Goal: Contribute content

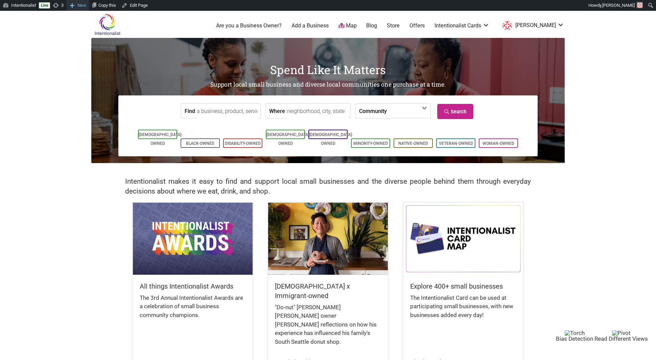
click at [82, 6] on span "New" at bounding box center [81, 5] width 9 height 11
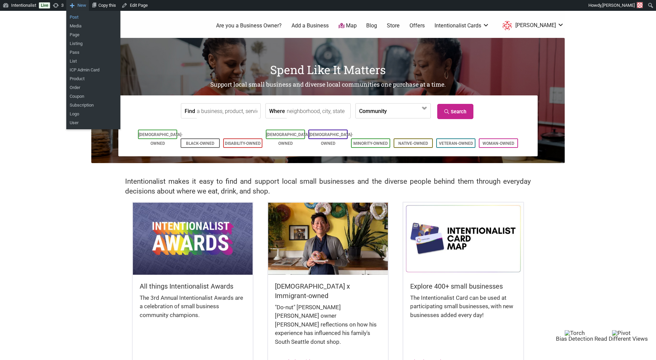
click at [82, 17] on link "Post" at bounding box center [93, 17] width 54 height 9
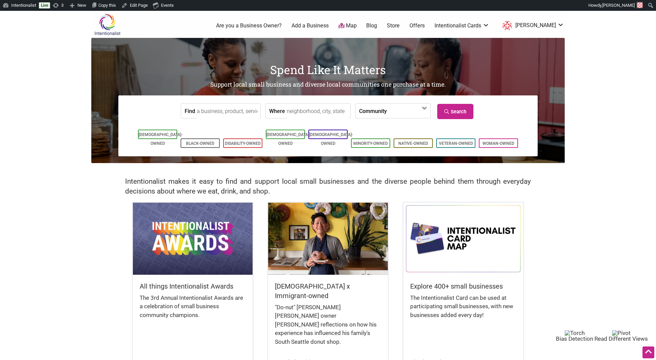
scroll to position [128, 0]
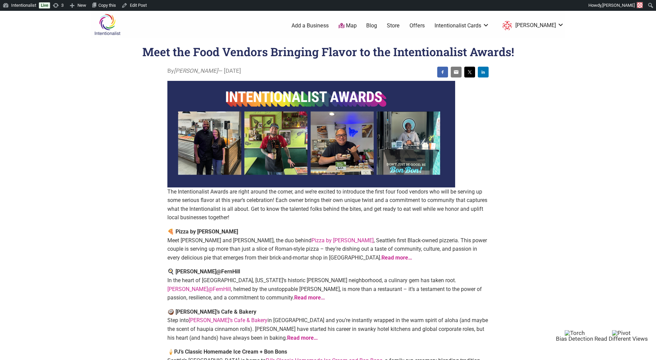
click at [377, 28] on link "Blog" at bounding box center [371, 25] width 11 height 7
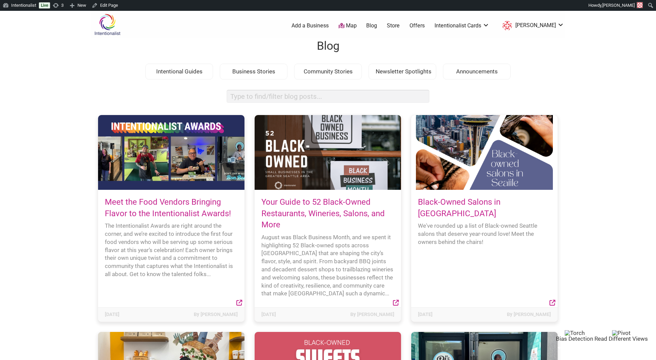
click at [142, 203] on link "Meet the Food Vendors Bringing Flavor to the Intentionalist Awards!" at bounding box center [168, 207] width 126 height 21
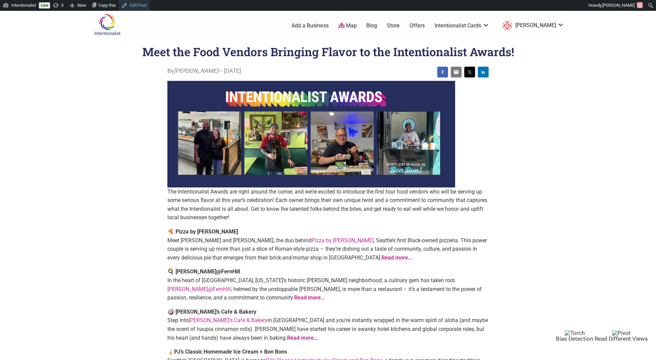
click at [137, 4] on link "Edit Post" at bounding box center [134, 5] width 31 height 11
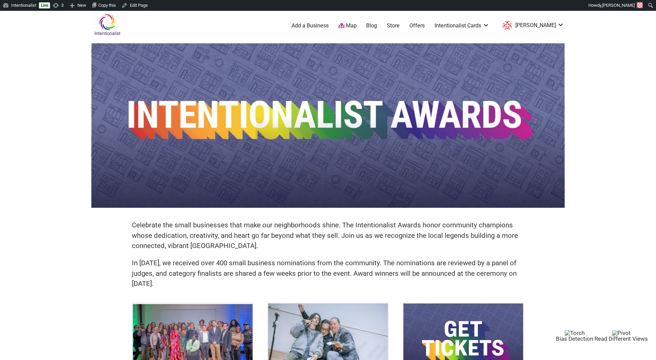
click at [377, 27] on link "Blog" at bounding box center [371, 25] width 11 height 7
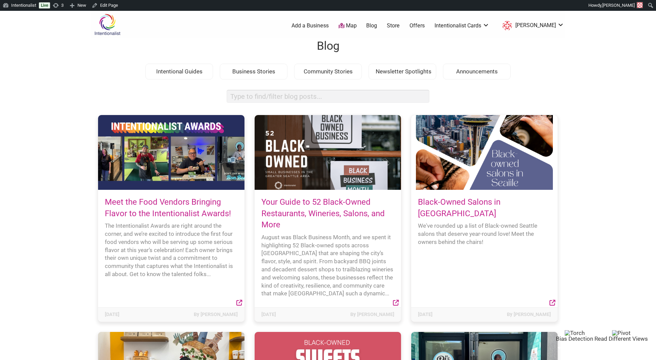
click at [194, 215] on link "Meet the Food Vendors Bringing Flavor to the Intentionalist Awards!" at bounding box center [168, 207] width 126 height 21
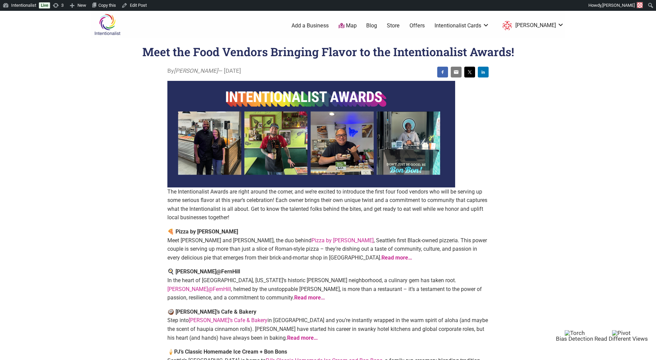
click at [377, 26] on link "Blog" at bounding box center [371, 25] width 11 height 7
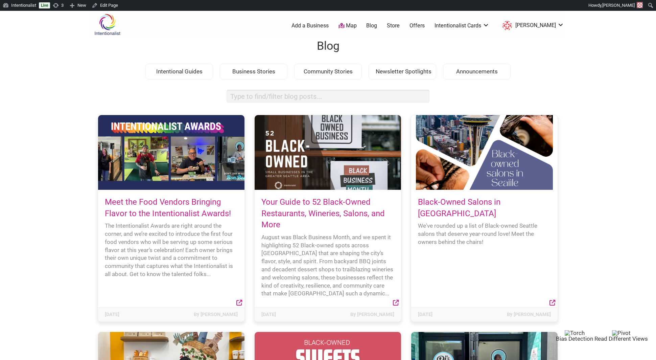
click at [277, 213] on link "Your Guide to 52 Black-Owned Restaurants, Wineries, Salons, and More" at bounding box center [323, 213] width 123 height 32
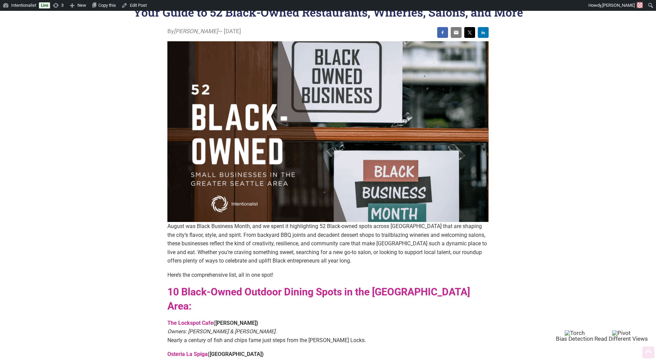
scroll to position [44, 0]
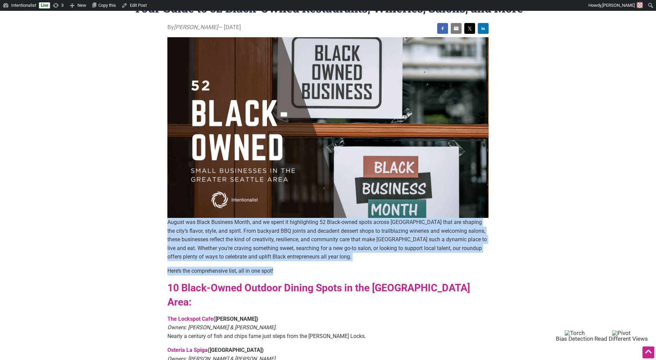
drag, startPoint x: 278, startPoint y: 270, endPoint x: 161, endPoint y: 223, distance: 126.3
copy div "August was Black Business Month, and we spent it highlighting 52 Black-owned sp…"
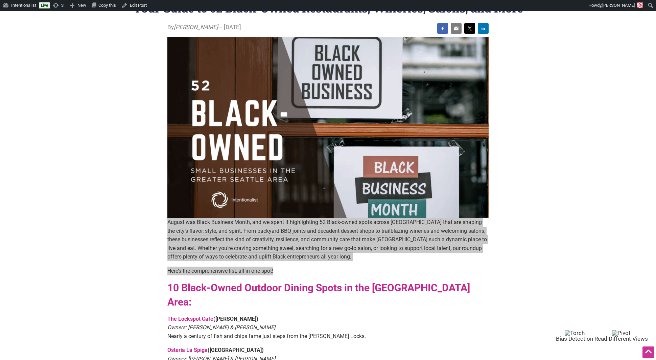
scroll to position [0, 0]
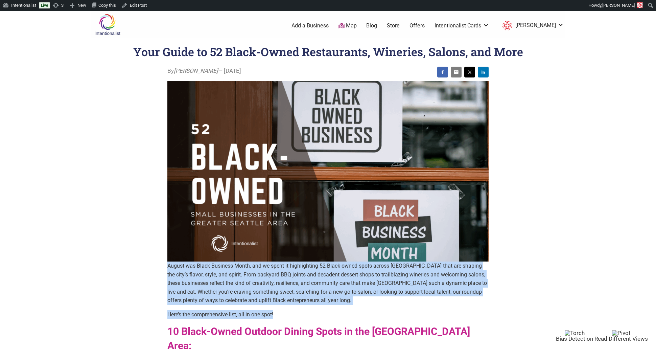
click at [108, 24] on img at bounding box center [107, 25] width 32 height 22
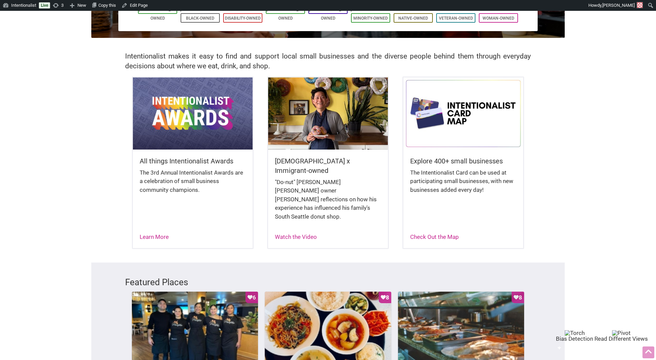
scroll to position [126, 0]
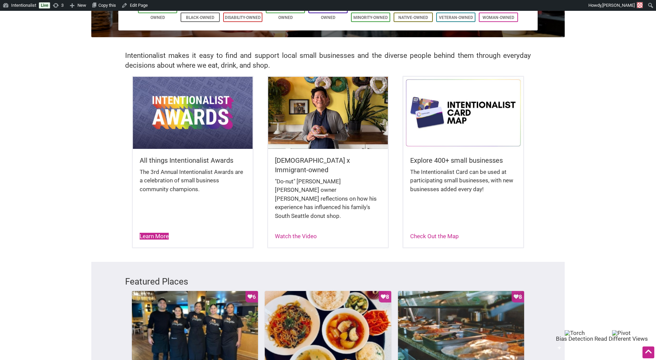
click at [159, 233] on link "Learn More" at bounding box center [154, 236] width 29 height 7
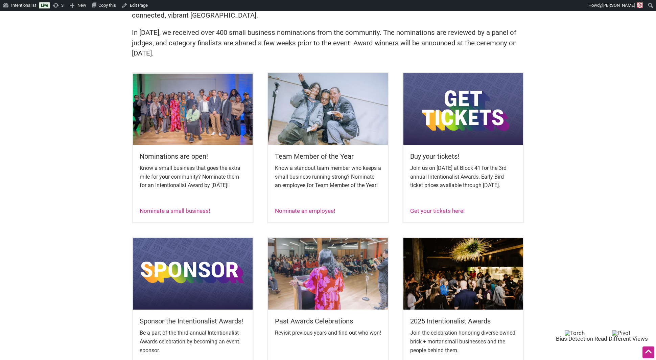
scroll to position [231, 0]
click at [441, 214] on link "Get your tickets here!" at bounding box center [437, 210] width 54 height 7
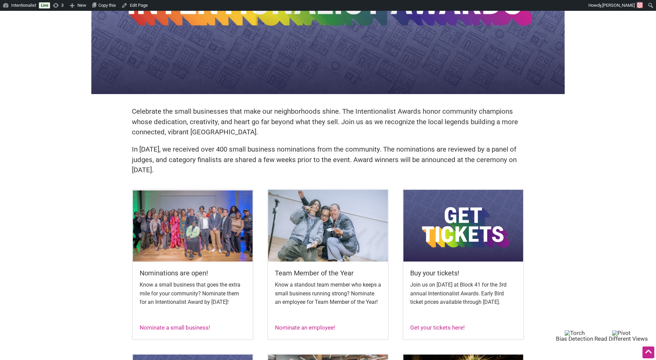
scroll to position [84, 0]
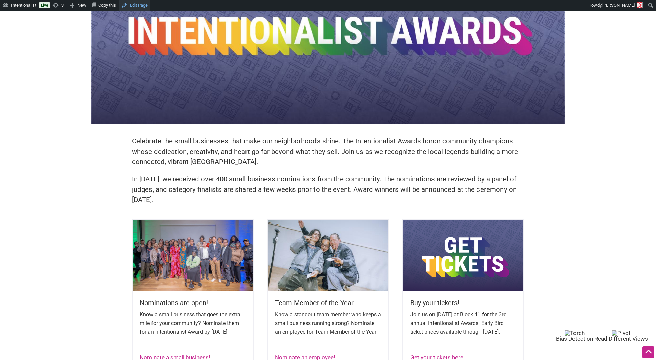
click at [147, 5] on link "Edit Page" at bounding box center [135, 5] width 32 height 11
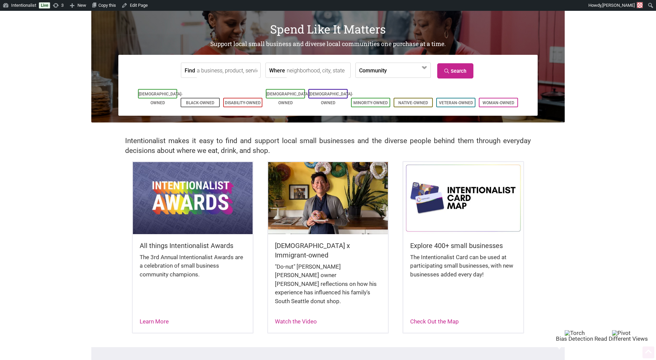
scroll to position [45, 0]
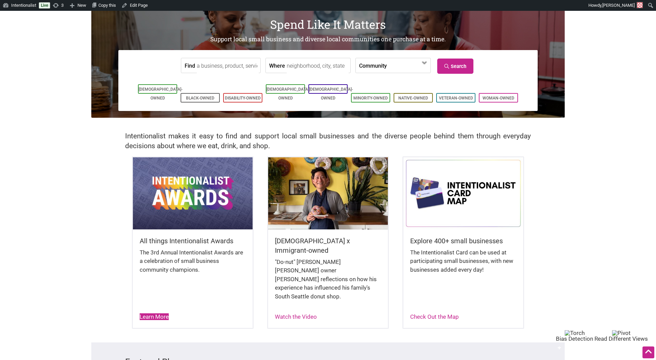
click at [154, 313] on link "Learn More" at bounding box center [154, 316] width 29 height 7
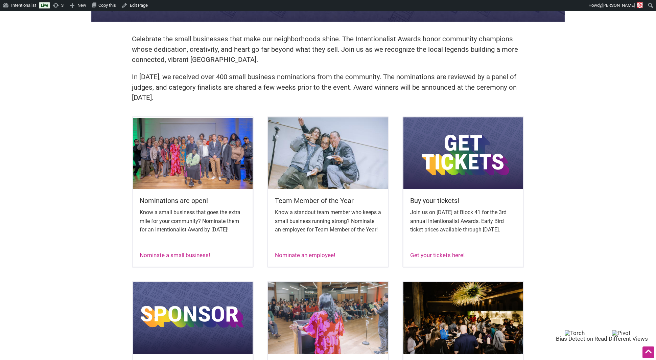
scroll to position [187, 0]
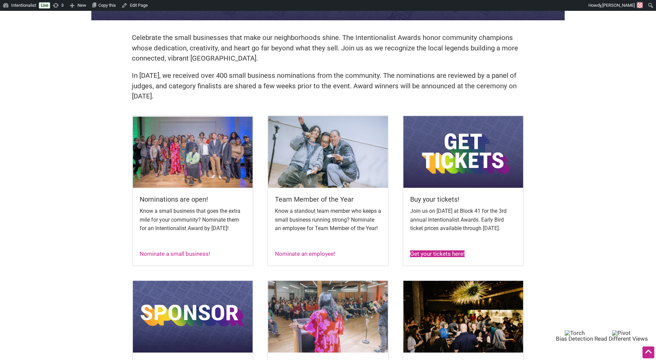
click at [449, 257] on link "Get your tickets here!" at bounding box center [437, 253] width 54 height 7
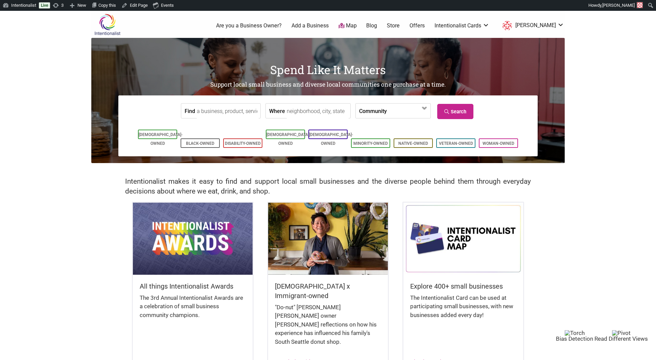
click at [377, 22] on link "Blog" at bounding box center [371, 25] width 11 height 7
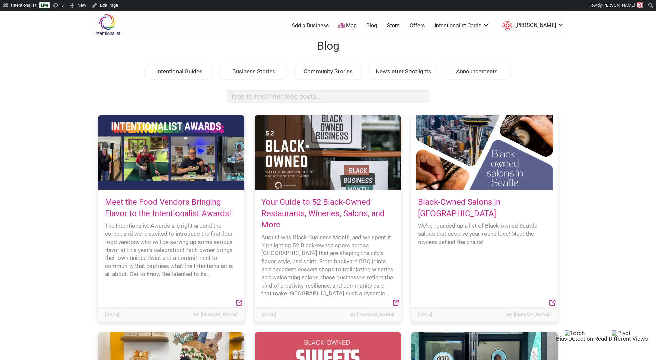
click at [173, 212] on link "Meet the Food Vendors Bringing Flavor to the Intentionalist Awards!" at bounding box center [168, 207] width 126 height 21
